Goal: Task Accomplishment & Management: Complete application form

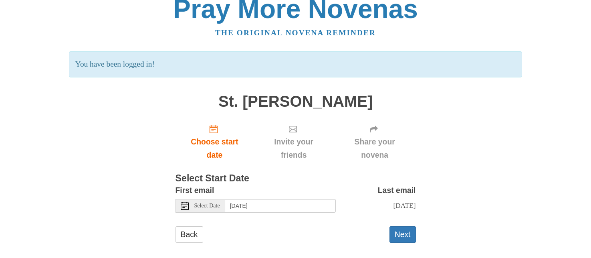
scroll to position [27, 0]
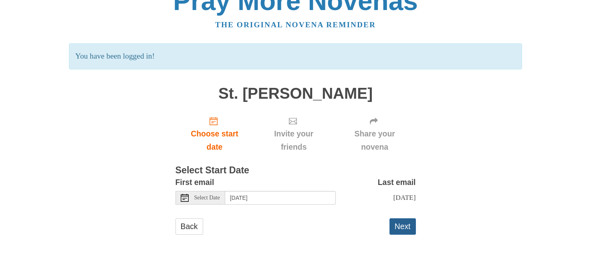
click at [405, 228] on button "Next" at bounding box center [403, 226] width 26 height 16
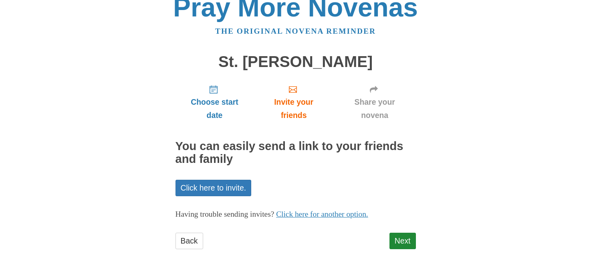
scroll to position [28, 0]
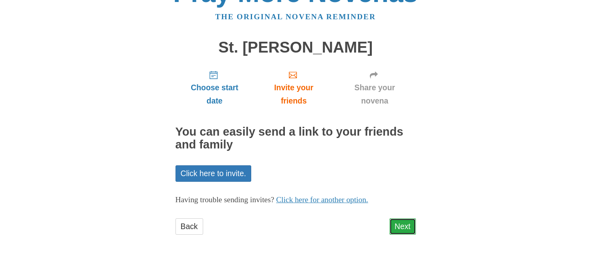
click at [402, 225] on link "Next" at bounding box center [403, 226] width 26 height 16
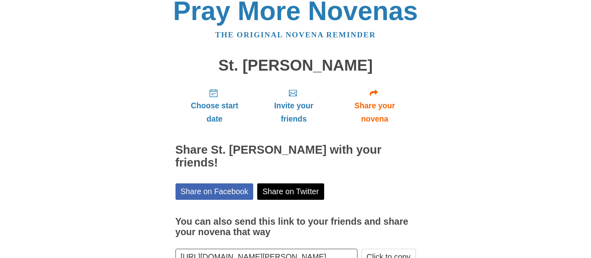
scroll to position [51, 0]
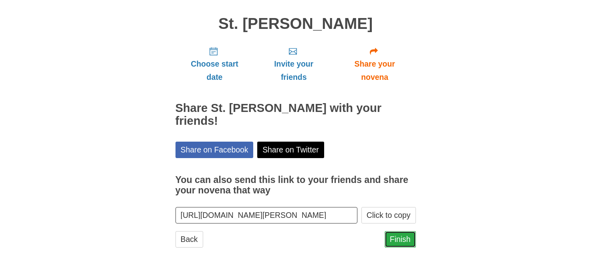
click at [395, 231] on link "Finish" at bounding box center [400, 239] width 31 height 16
